Goal: Transaction & Acquisition: Download file/media

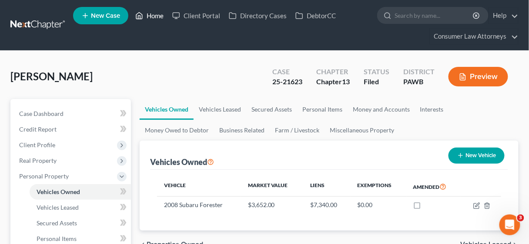
click at [155, 14] on link "Home" at bounding box center [149, 16] width 37 height 16
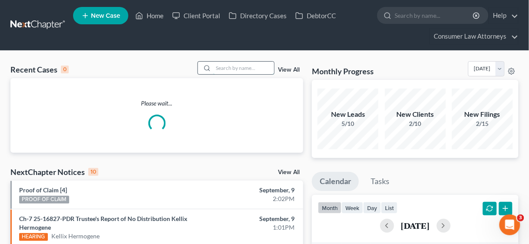
click at [235, 67] on input "search" at bounding box center [243, 68] width 61 height 13
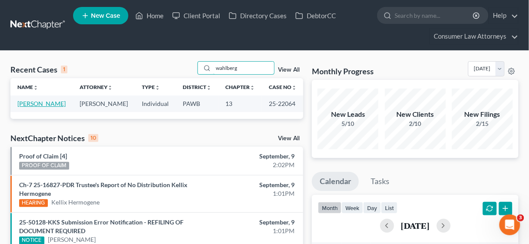
type input "wahlberg"
click at [46, 102] on link "[PERSON_NAME]" at bounding box center [41, 103] width 48 height 7
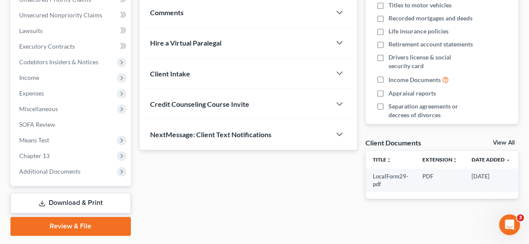
scroll to position [247, 0]
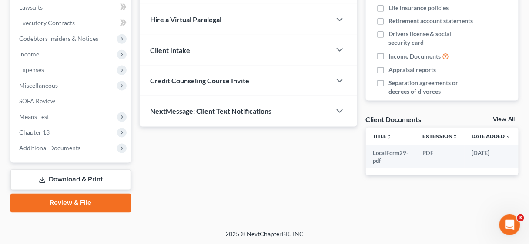
click at [94, 176] on link "Download & Print" at bounding box center [70, 180] width 120 height 20
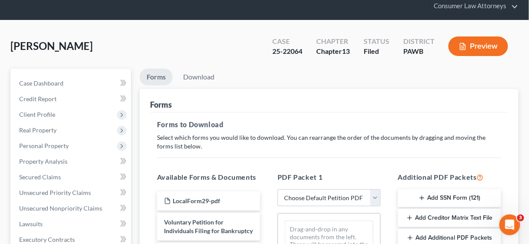
scroll to position [70, 0]
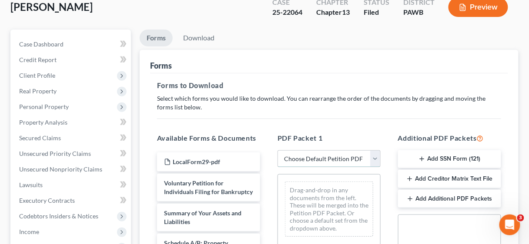
click at [376, 157] on select "Choose Default Petition PDF Packet Complete Bankruptcy Petition (all forms and …" at bounding box center [328, 158] width 103 height 17
click at [277, 150] on select "Choose Default Petition PDF Packet Complete Bankruptcy Petition (all forms and …" at bounding box center [328, 158] width 103 height 17
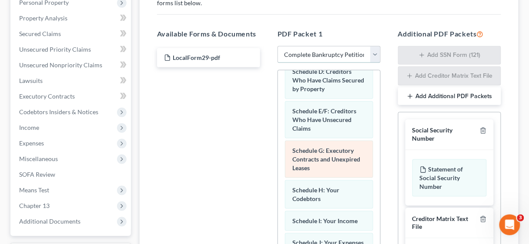
scroll to position [0, 0]
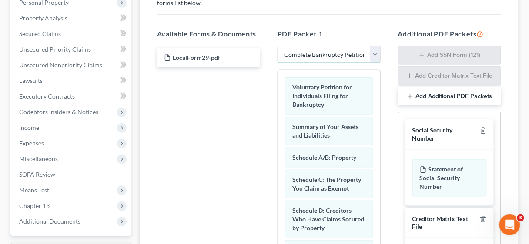
click at [377, 52] on select "Choose Default Petition PDF Packet Complete Bankruptcy Petition (all forms and …" at bounding box center [328, 54] width 103 height 17
select select "1"
click at [280, 46] on select "Choose Default Petition PDF Packet Complete Bankruptcy Petition (all forms and …" at bounding box center [328, 54] width 103 height 17
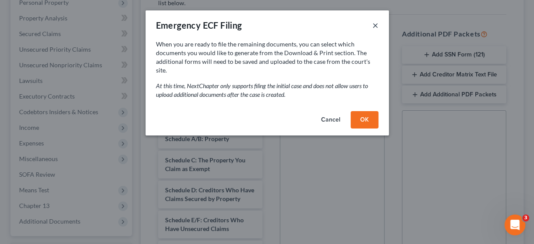
click at [376, 26] on button "×" at bounding box center [376, 25] width 6 height 10
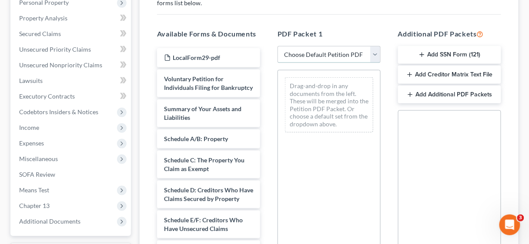
click at [376, 53] on select "Choose Default Petition PDF Packet Complete Bankruptcy Petition (all forms and …" at bounding box center [328, 54] width 103 height 17
select select "1"
click at [280, 46] on select "Choose Default Petition PDF Packet Complete Bankruptcy Petition (all forms and …" at bounding box center [328, 54] width 103 height 17
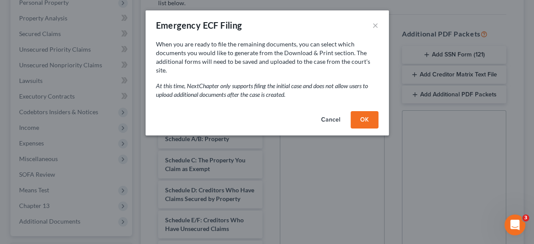
click at [362, 111] on button "OK" at bounding box center [365, 119] width 28 height 17
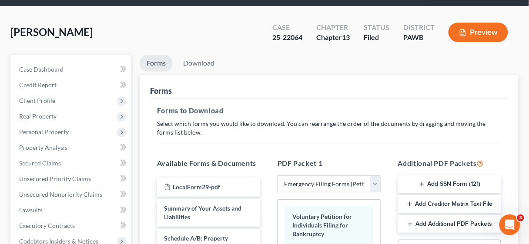
scroll to position [35, 0]
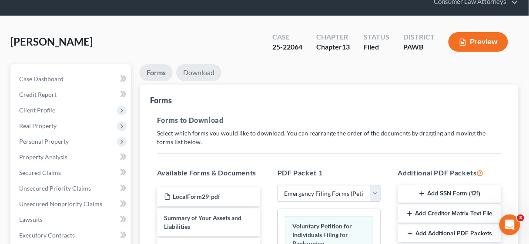
click at [196, 72] on link "Download" at bounding box center [198, 72] width 45 height 17
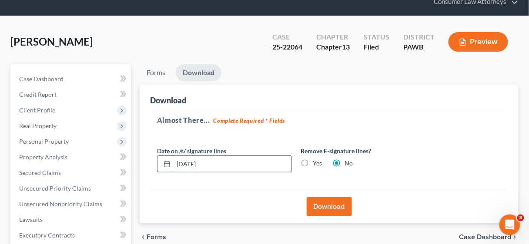
drag, startPoint x: 192, startPoint y: 163, endPoint x: 176, endPoint y: 163, distance: 15.7
click at [176, 163] on input "[DATE]" at bounding box center [232, 164] width 118 height 17
type input "[DATE]"
click at [313, 164] on label "Yes" at bounding box center [317, 163] width 9 height 9
click at [316, 164] on input "Yes" at bounding box center [319, 162] width 6 height 6
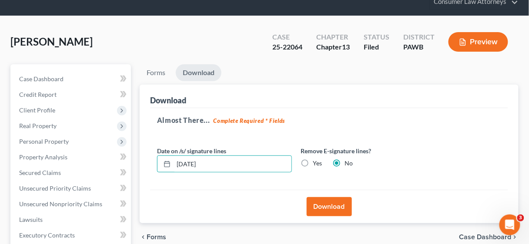
radio input "true"
radio input "false"
click at [329, 207] on button "Download" at bounding box center [329, 206] width 45 height 19
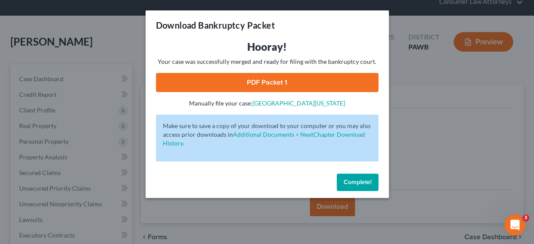
click at [290, 80] on link "PDF Packet 1" at bounding box center [267, 82] width 223 height 19
click at [360, 179] on span "Complete!" at bounding box center [358, 182] width 28 height 7
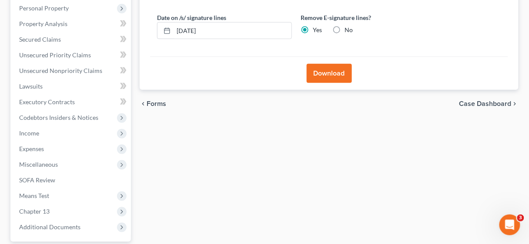
scroll to position [213, 0]
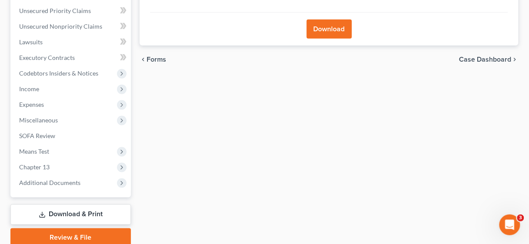
click at [79, 213] on link "Download & Print" at bounding box center [70, 215] width 120 height 20
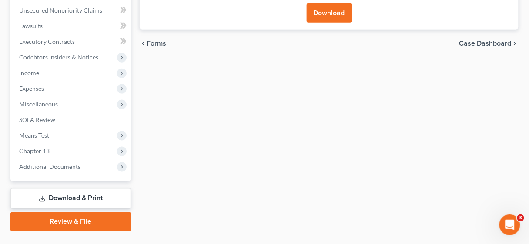
scroll to position [247, 0]
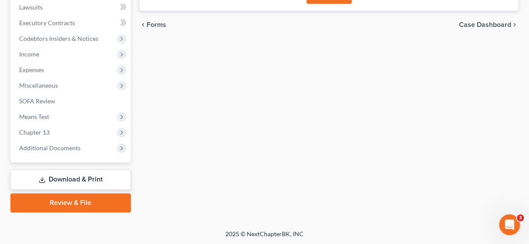
drag, startPoint x: 87, startPoint y: 197, endPoint x: 97, endPoint y: 177, distance: 22.4
click at [88, 197] on link "Review & File" at bounding box center [70, 203] width 120 height 19
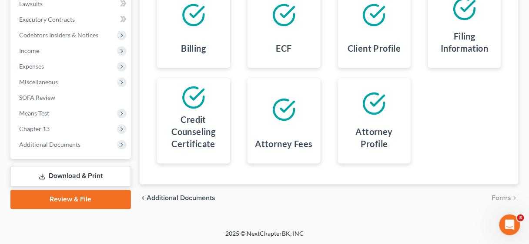
click at [95, 175] on link "Download & Print" at bounding box center [70, 177] width 120 height 20
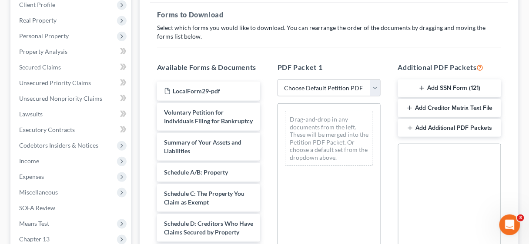
scroll to position [139, 0]
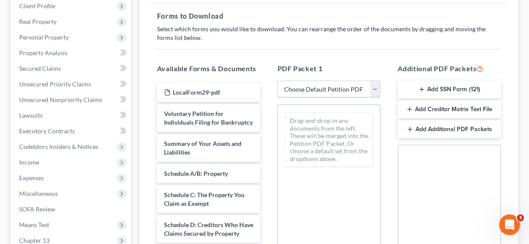
click at [376, 90] on select "Choose Default Petition PDF Packet Complete Bankruptcy Petition (all forms and …" at bounding box center [328, 89] width 103 height 17
select select "0"
click at [277, 81] on select "Choose Default Petition PDF Packet Complete Bankruptcy Petition (all forms and …" at bounding box center [328, 89] width 103 height 17
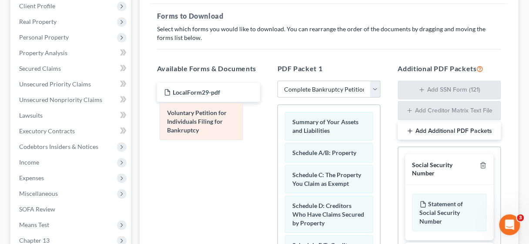
drag, startPoint x: 342, startPoint y: 126, endPoint x: 217, endPoint y: 118, distance: 125.9
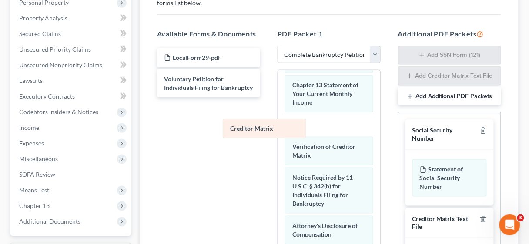
scroll to position [349, 0]
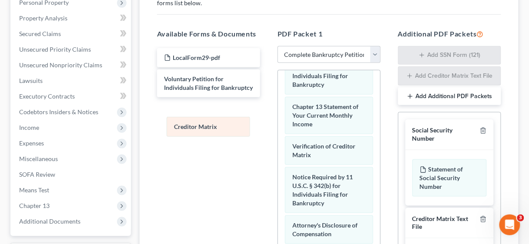
drag, startPoint x: 327, startPoint y: 120, endPoint x: 208, endPoint y: 122, distance: 118.7
click at [278, 122] on div "Creditor Matrix Summary of Your Assets and Liabilities Schedule A/B: Property S…" at bounding box center [329, 16] width 102 height 584
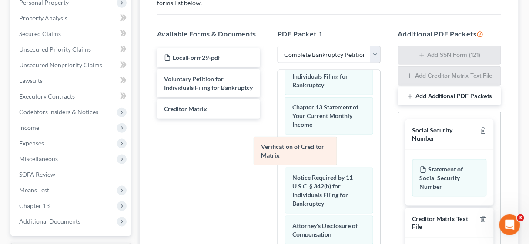
scroll to position [319, 0]
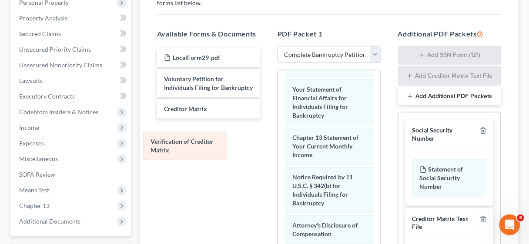
drag, startPoint x: 299, startPoint y: 146, endPoint x: 157, endPoint y: 140, distance: 141.8
click at [278, 140] on div "Verification of Creditor Matrix Summary of Your Assets and Liabilities Schedule…" at bounding box center [329, 31] width 102 height 553
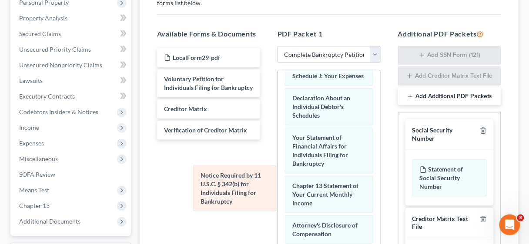
scroll to position [271, 0]
drag, startPoint x: 318, startPoint y: 178, endPoint x: 177, endPoint y: 174, distance: 140.5
click at [278, 174] on div "Notice Required by 11 U.S.C. § 342(b) for Individuals Filing for Bankruptcy Sum…" at bounding box center [329, 55] width 102 height 505
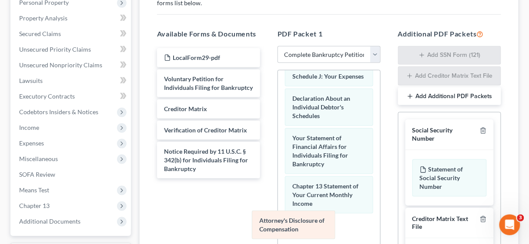
scroll to position [240, 0]
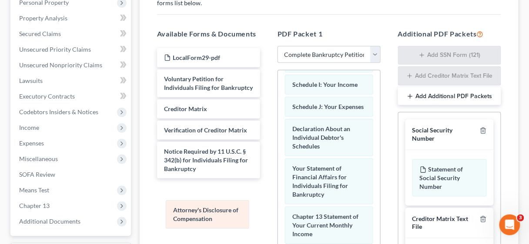
drag, startPoint x: 314, startPoint y: 233, endPoint x: 195, endPoint y: 218, distance: 120.0
click at [278, 218] on div "Attorney's Disclosure of Compensation Summary of Your Assets and Liabilities Sc…" at bounding box center [329, 71] width 102 height 474
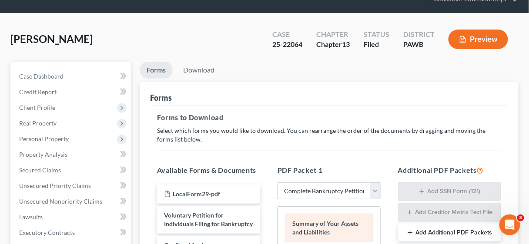
scroll to position [35, 0]
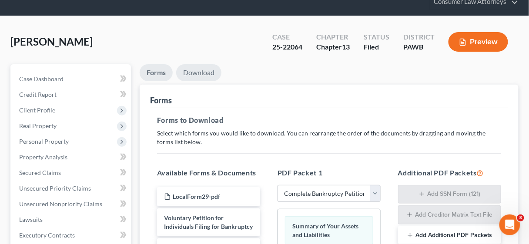
click at [207, 71] on link "Download" at bounding box center [198, 72] width 45 height 17
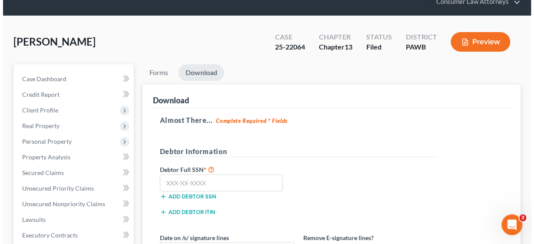
scroll to position [104, 0]
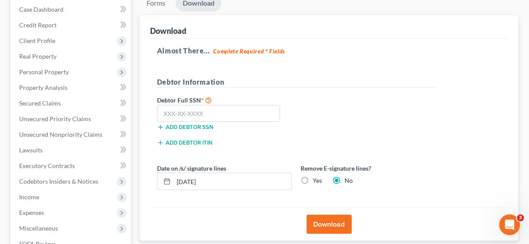
click at [313, 179] on label "Yes" at bounding box center [317, 181] width 9 height 9
click at [316, 179] on input "Yes" at bounding box center [319, 180] width 6 height 6
radio input "true"
radio input "false"
click at [191, 180] on input "[DATE]" at bounding box center [232, 181] width 118 height 17
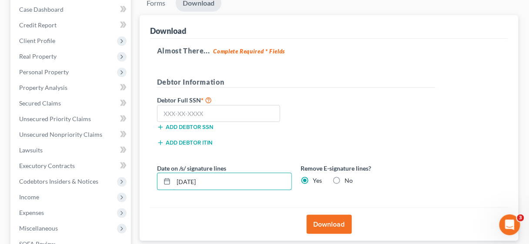
type input "[DATE]"
click at [324, 222] on button "Download" at bounding box center [329, 224] width 45 height 19
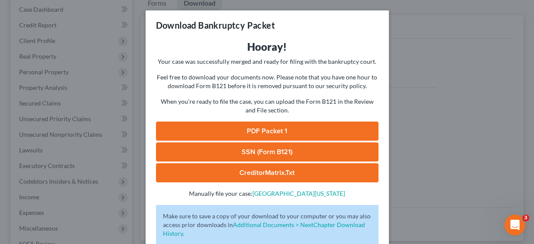
click at [273, 130] on link "PDF Packet 1" at bounding box center [267, 131] width 223 height 19
click at [266, 153] on link "SSN (Form B121)" at bounding box center [267, 152] width 223 height 19
click at [277, 173] on link "CreditorMatrix.txt" at bounding box center [267, 172] width 223 height 19
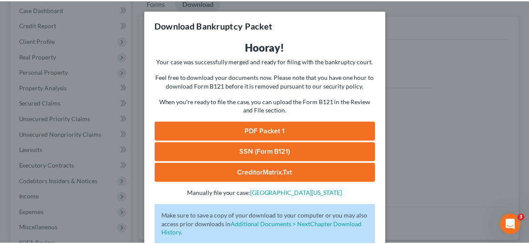
scroll to position [54, 0]
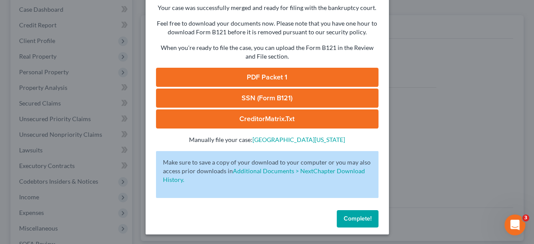
click at [363, 219] on span "Complete!" at bounding box center [358, 218] width 28 height 7
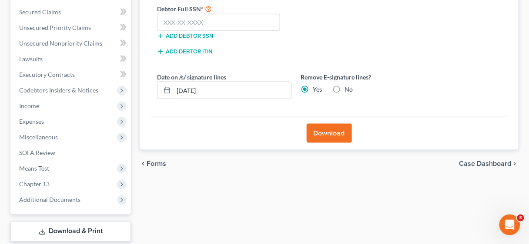
scroll to position [247, 0]
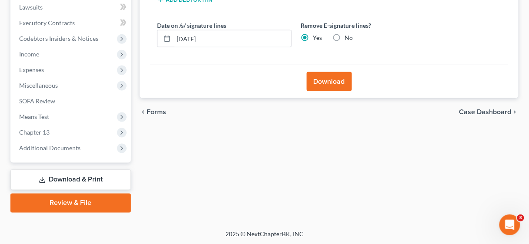
click at [81, 176] on link "Download & Print" at bounding box center [70, 180] width 120 height 20
click at [92, 205] on link "Review & File" at bounding box center [70, 203] width 120 height 19
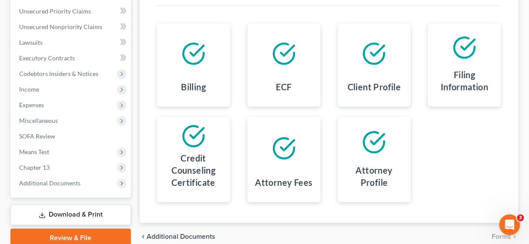
scroll to position [251, 0]
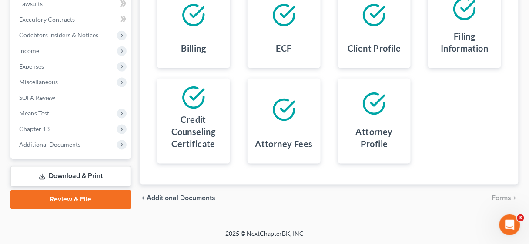
click at [66, 175] on link "Download & Print" at bounding box center [70, 177] width 120 height 20
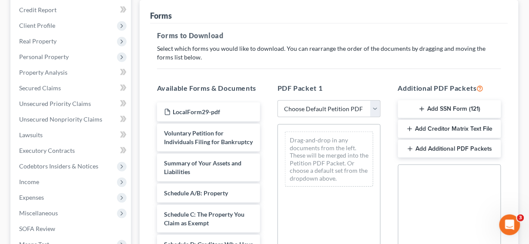
scroll to position [139, 0]
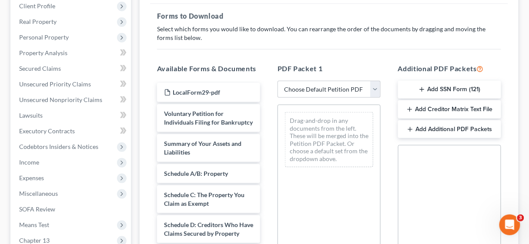
click at [450, 88] on button "Add SSN Form (121)" at bounding box center [449, 90] width 103 height 18
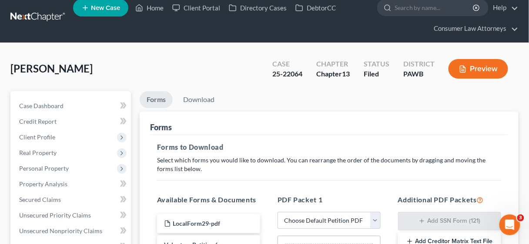
scroll to position [0, 0]
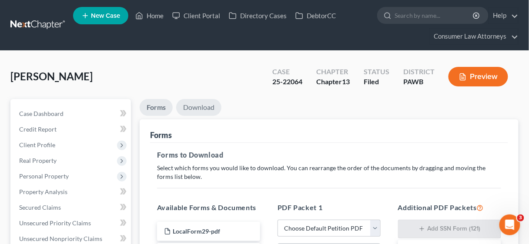
click at [201, 105] on link "Download" at bounding box center [198, 107] width 45 height 17
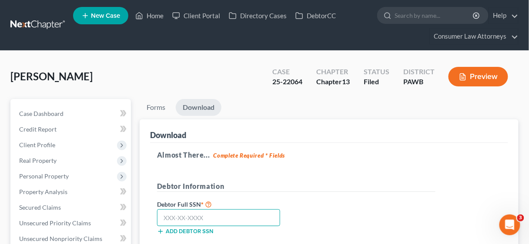
click at [194, 218] on input "text" at bounding box center [218, 218] width 123 height 17
click at [163, 218] on input "text" at bounding box center [218, 218] width 123 height 17
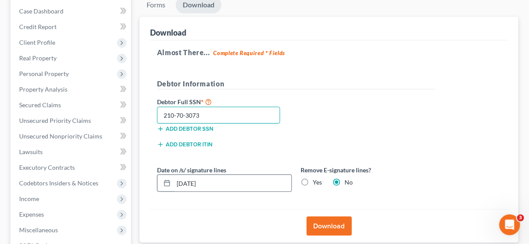
scroll to position [104, 0]
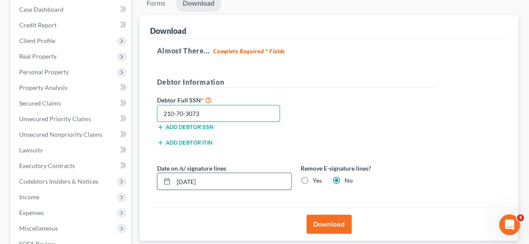
type input "210-70-3073"
click at [191, 177] on input "[DATE]" at bounding box center [232, 181] width 118 height 17
type input "[DATE]"
click at [313, 179] on label "Yes" at bounding box center [317, 181] width 9 height 9
click at [316, 179] on input "Yes" at bounding box center [319, 180] width 6 height 6
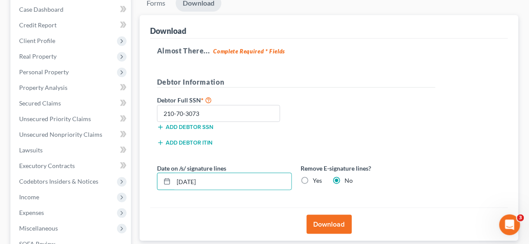
radio input "true"
radio input "false"
click at [333, 220] on button "Download" at bounding box center [329, 224] width 45 height 19
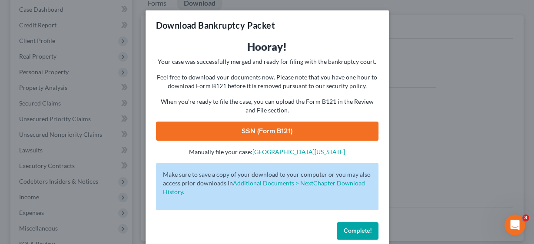
click at [267, 130] on link "SSN (Form B121)" at bounding box center [267, 131] width 223 height 19
click at [358, 232] on span "Complete!" at bounding box center [358, 230] width 28 height 7
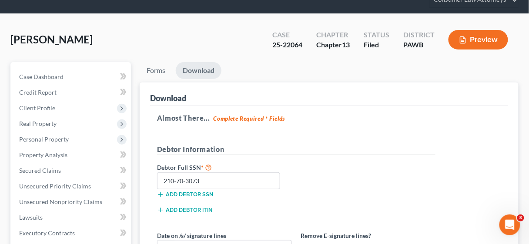
scroll to position [0, 0]
